Goal: Transaction & Acquisition: Download file/media

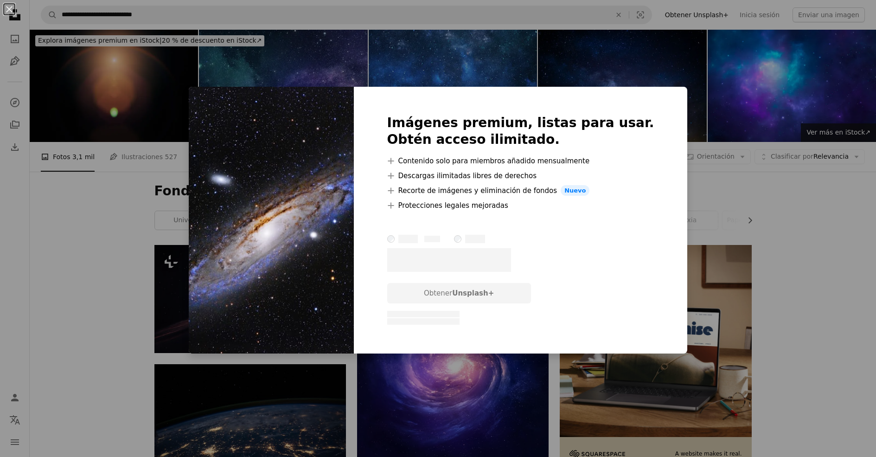
scroll to position [464, 0]
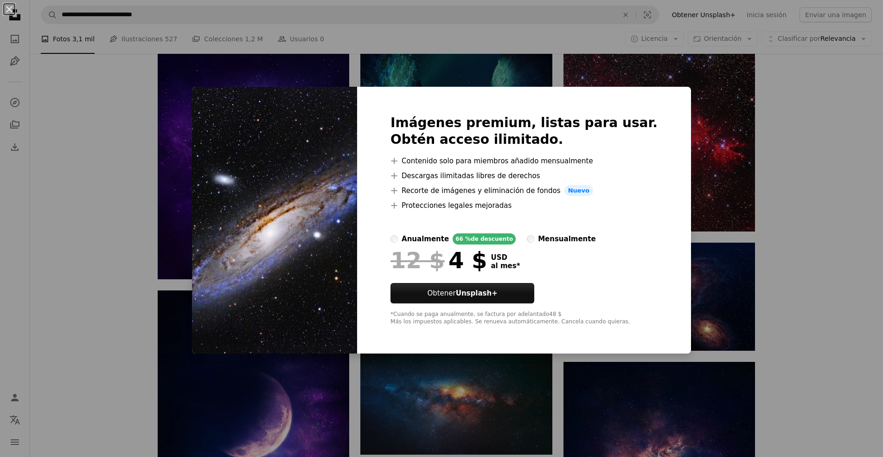
click at [794, 131] on div "An X shape Imágenes premium, listas para usar. Obtén acceso ilimitado. A plus s…" at bounding box center [441, 228] width 883 height 457
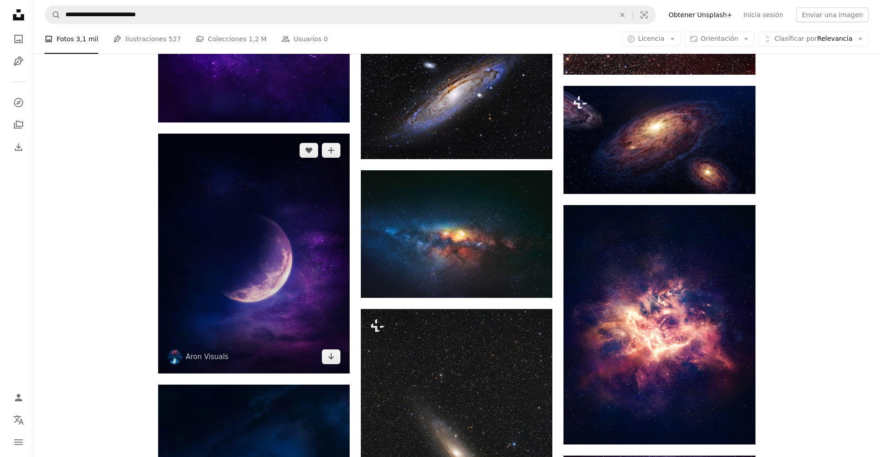
scroll to position [649, 0]
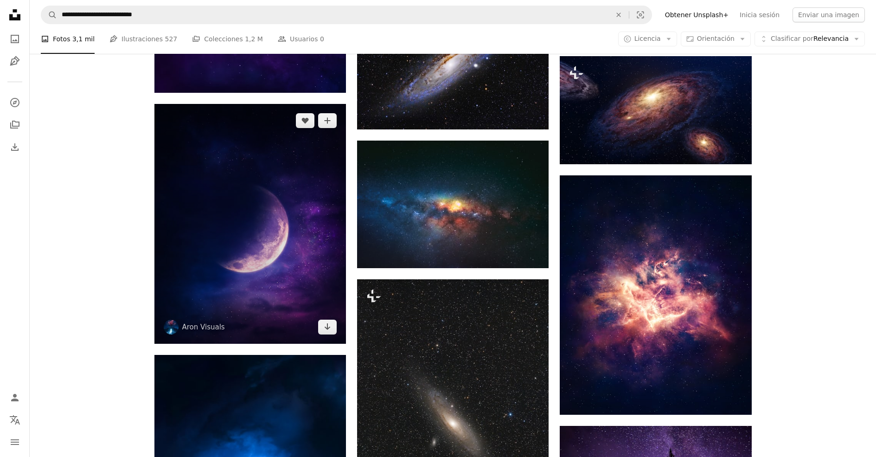
click at [307, 235] on img at bounding box center [250, 224] width 192 height 240
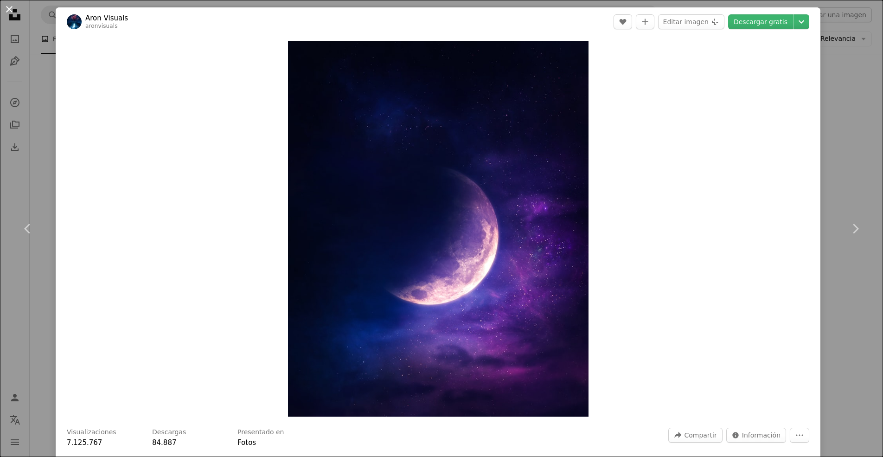
click at [7, 8] on button "An X shape" at bounding box center [9, 9] width 11 height 11
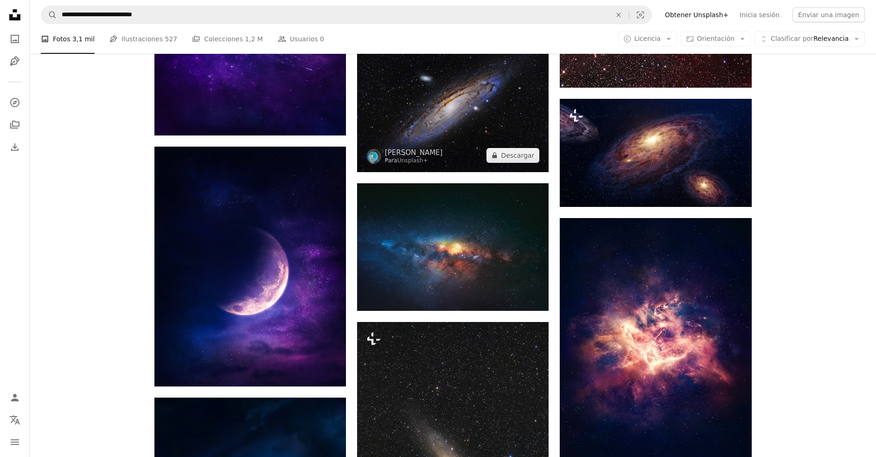
scroll to position [556, 0]
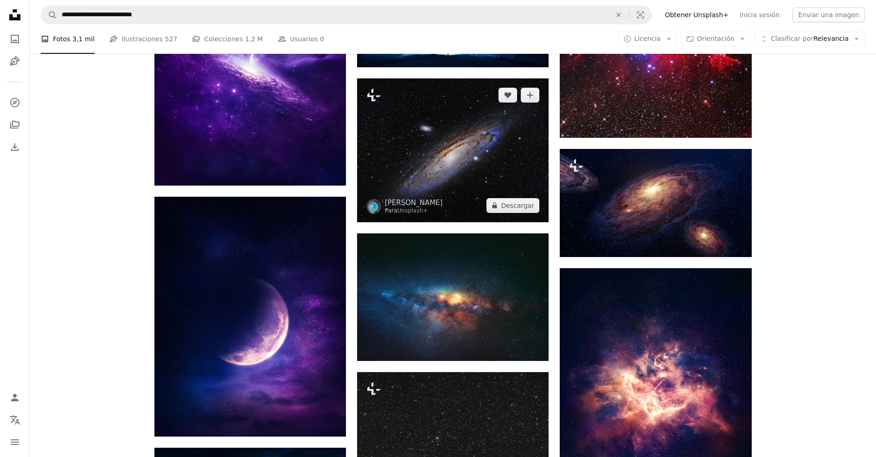
click at [473, 150] on img at bounding box center [453, 150] width 192 height 144
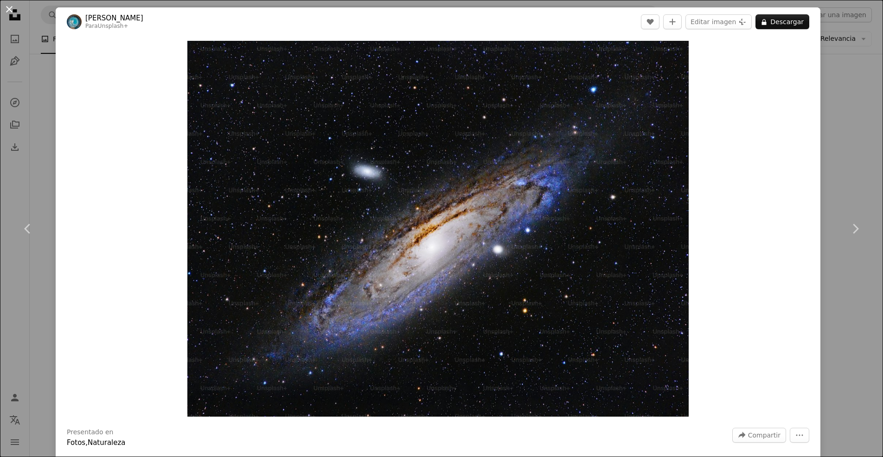
click at [15, 10] on button "An X shape" at bounding box center [9, 9] width 11 height 11
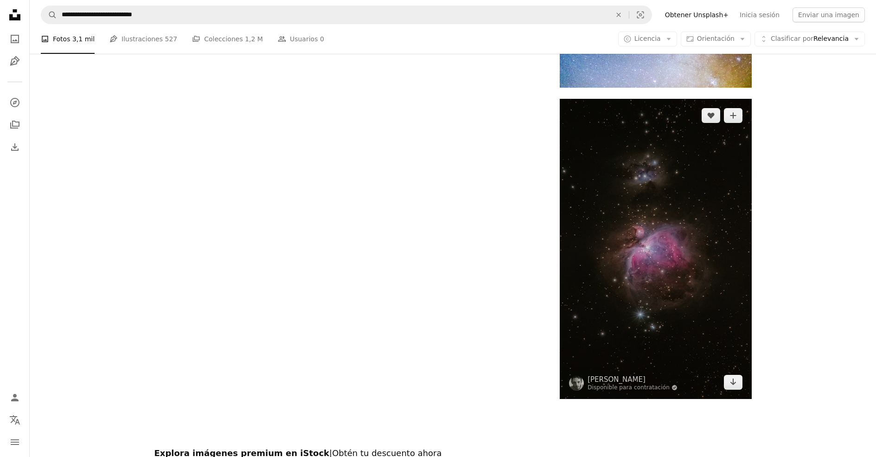
scroll to position [1716, 0]
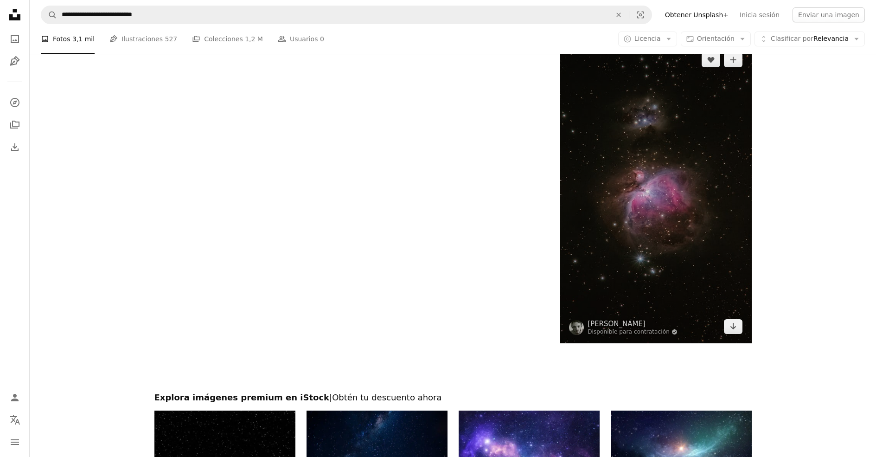
click at [684, 130] on img at bounding box center [656, 193] width 192 height 300
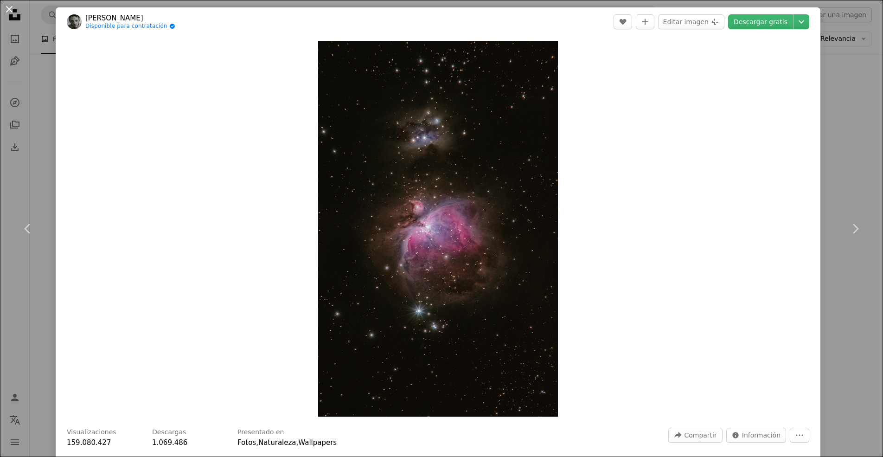
click at [10, 11] on button "An X shape" at bounding box center [9, 9] width 11 height 11
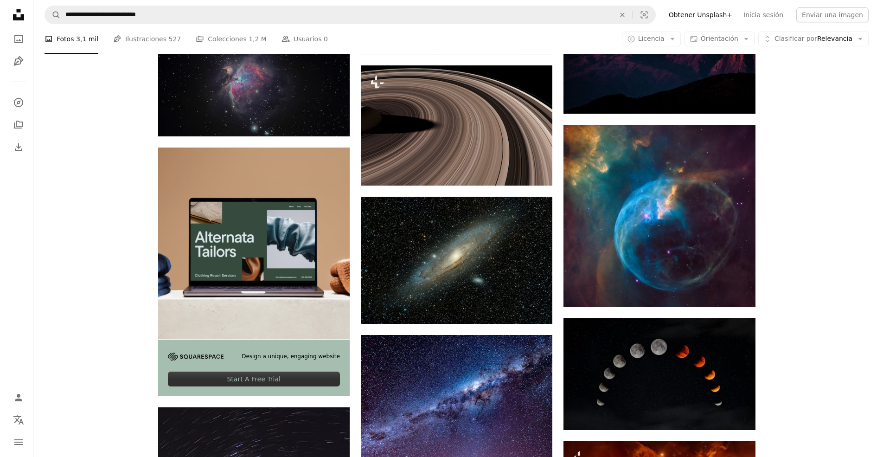
scroll to position [2226, 0]
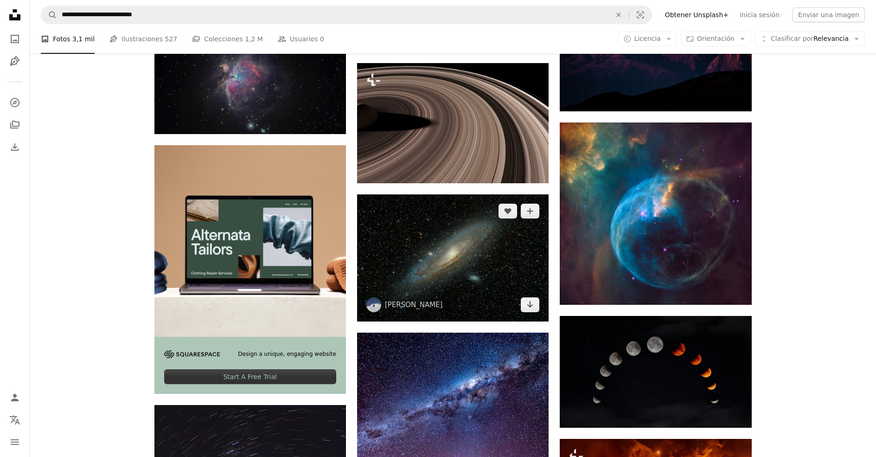
click at [504, 221] on img at bounding box center [453, 257] width 192 height 127
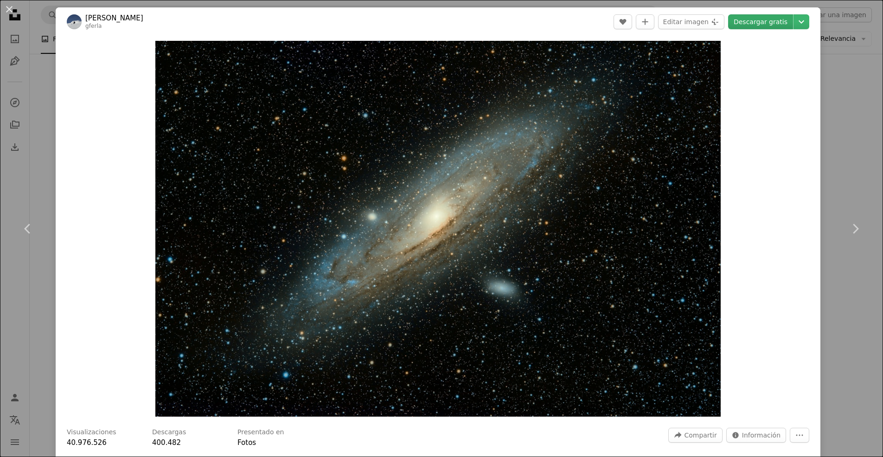
click at [760, 20] on link "Descargar gratis" at bounding box center [760, 21] width 65 height 15
